Goal: Information Seeking & Learning: Learn about a topic

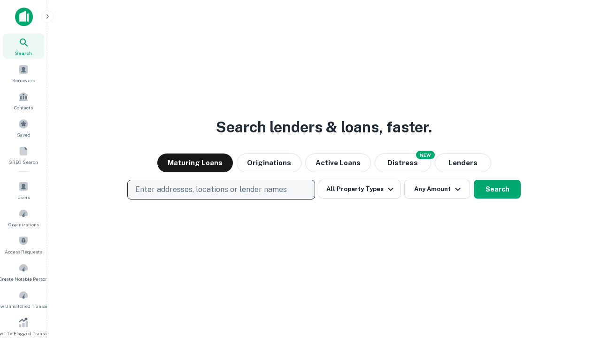
click at [221, 190] on p "Enter addresses, locations or lender names" at bounding box center [211, 189] width 152 height 11
type input "**********"
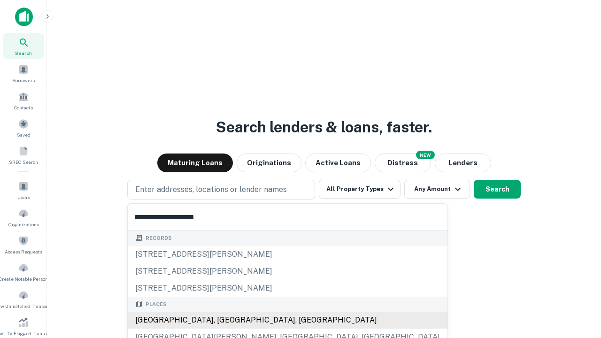
click at [224, 320] on div "[GEOGRAPHIC_DATA], [GEOGRAPHIC_DATA], [GEOGRAPHIC_DATA]" at bounding box center [288, 320] width 320 height 17
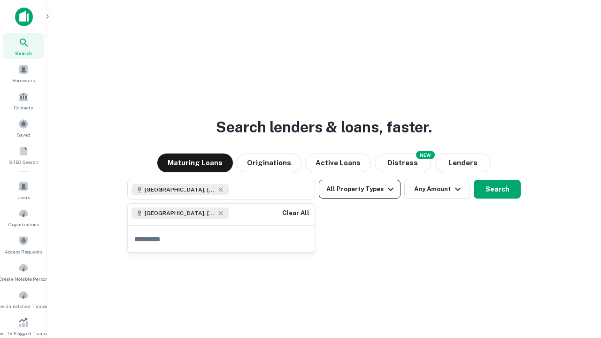
click at [360, 189] on button "All Property Types" at bounding box center [360, 189] width 82 height 19
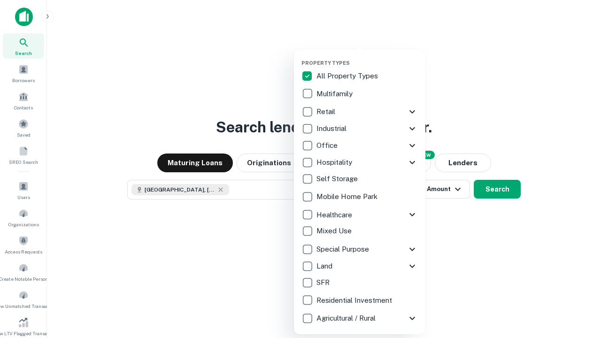
click at [367, 57] on button "button" at bounding box center [366, 57] width 131 height 0
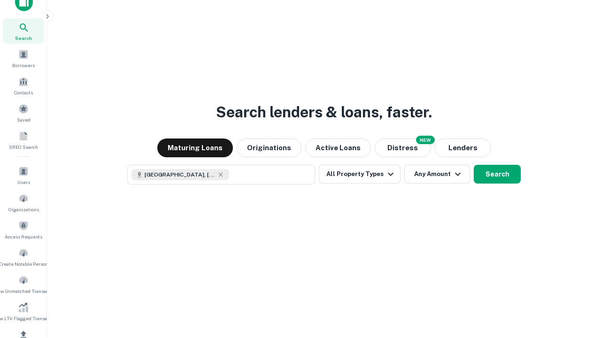
scroll to position [5, 113]
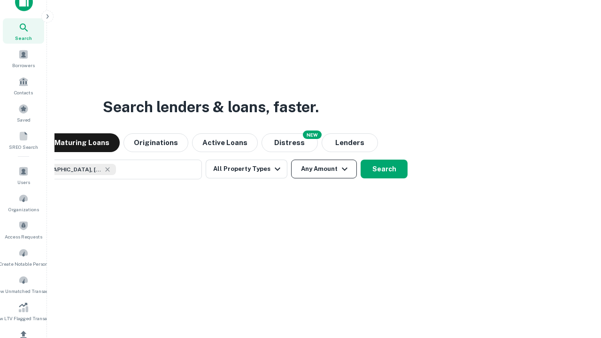
click at [291, 160] on button "Any Amount" at bounding box center [324, 169] width 66 height 19
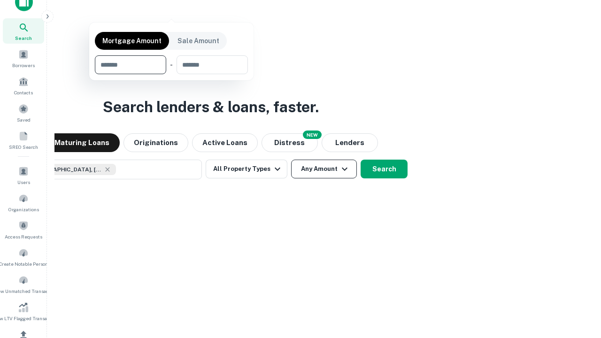
scroll to position [68, 266]
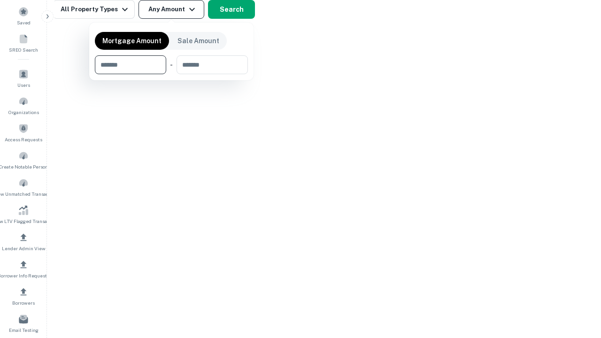
type input "*******"
click at [171, 74] on button "button" at bounding box center [171, 74] width 153 height 0
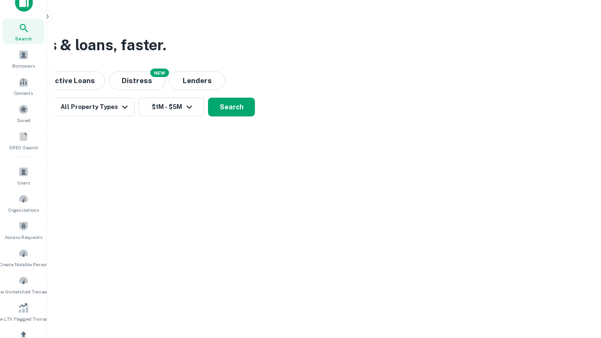
scroll to position [5, 173]
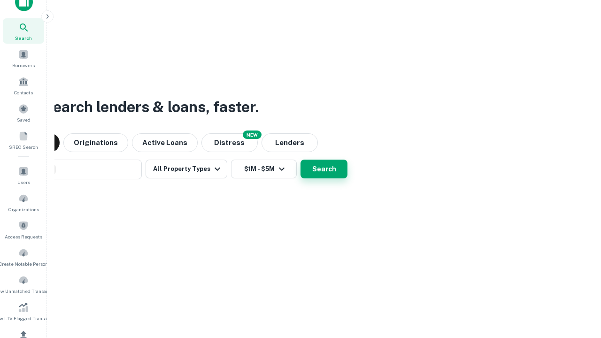
click at [301, 160] on button "Search" at bounding box center [324, 169] width 47 height 19
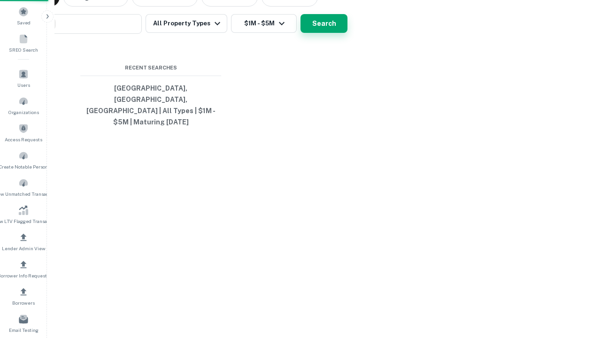
scroll to position [31, 266]
